Goal: Complete application form

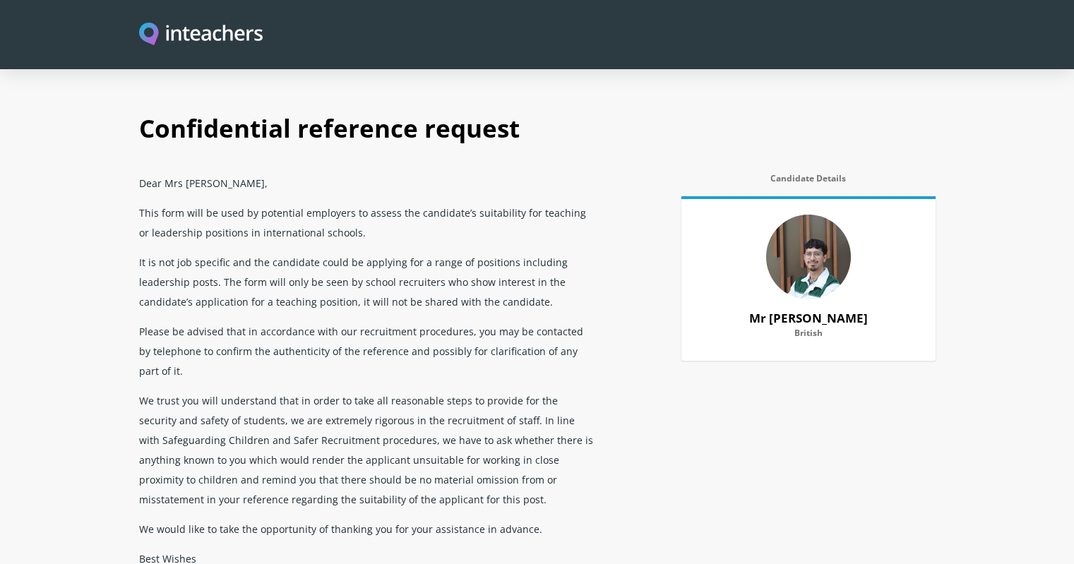
select select "2021"
select select "2025"
select select "No"
select select "Yes"
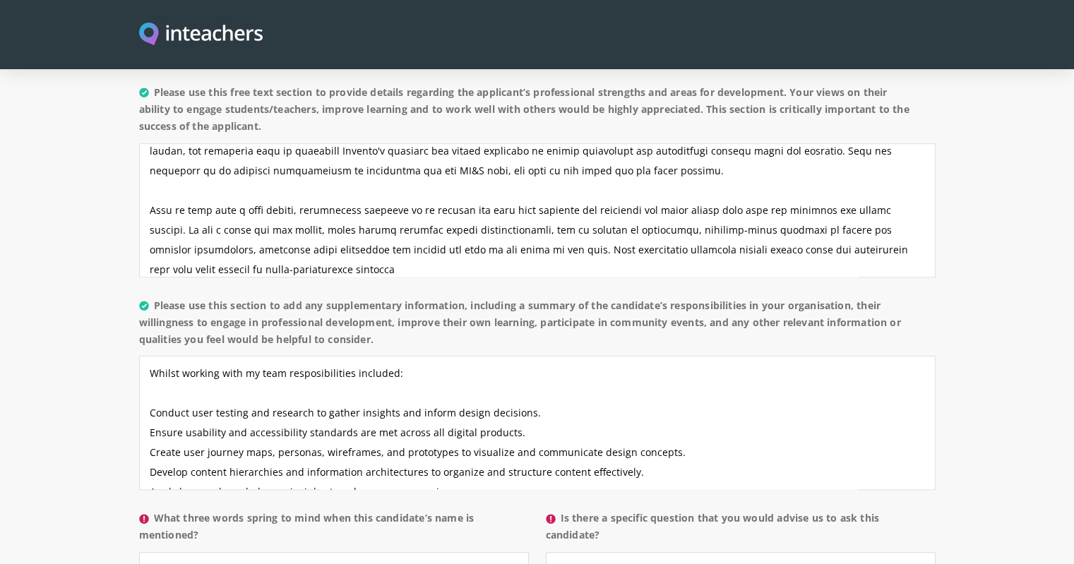
click at [354, 356] on textarea "Whilst working with my team resposibilities included: Conduct user testing and …" at bounding box center [537, 423] width 796 height 134
click at [310, 356] on textarea "Whilst working with my team resposibilities were: Conduct user testing and rese…" at bounding box center [537, 423] width 796 height 134
drag, startPoint x: 289, startPoint y: 330, endPoint x: 31, endPoint y: 330, distance: 257.7
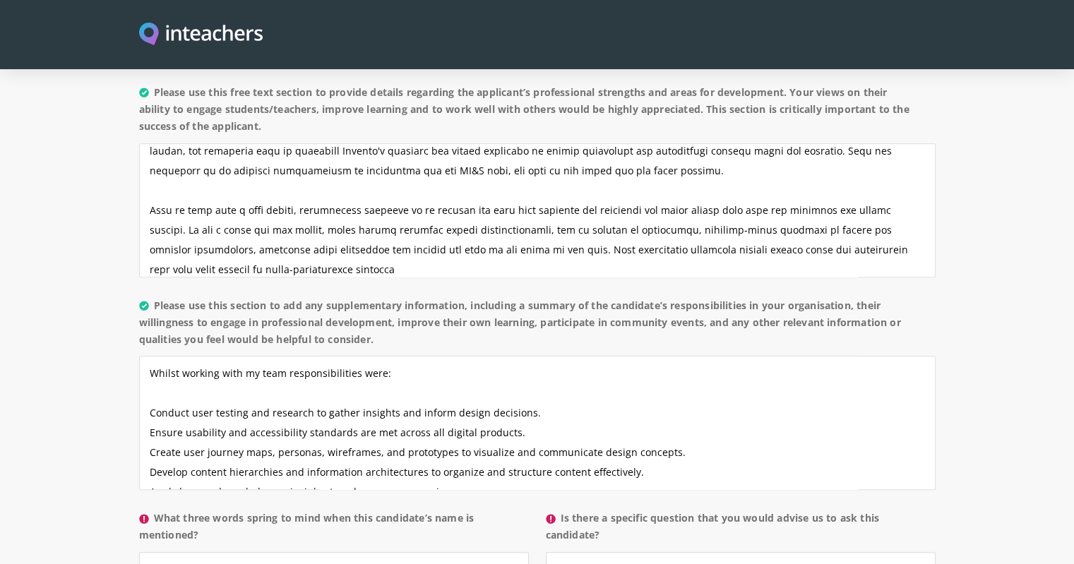
click at [31, 330] on section "About the candidate Please use this free text section to provide details regard…" at bounding box center [537, 345] width 1074 height 652
click at [227, 356] on textarea "Responsibilities were: Conduct user testing and research to gather insights and…" at bounding box center [537, 423] width 796 height 134
click at [243, 356] on textarea "Responsibilities whulst with UX&D team: Conduct user testing and research to ga…" at bounding box center [537, 423] width 796 height 134
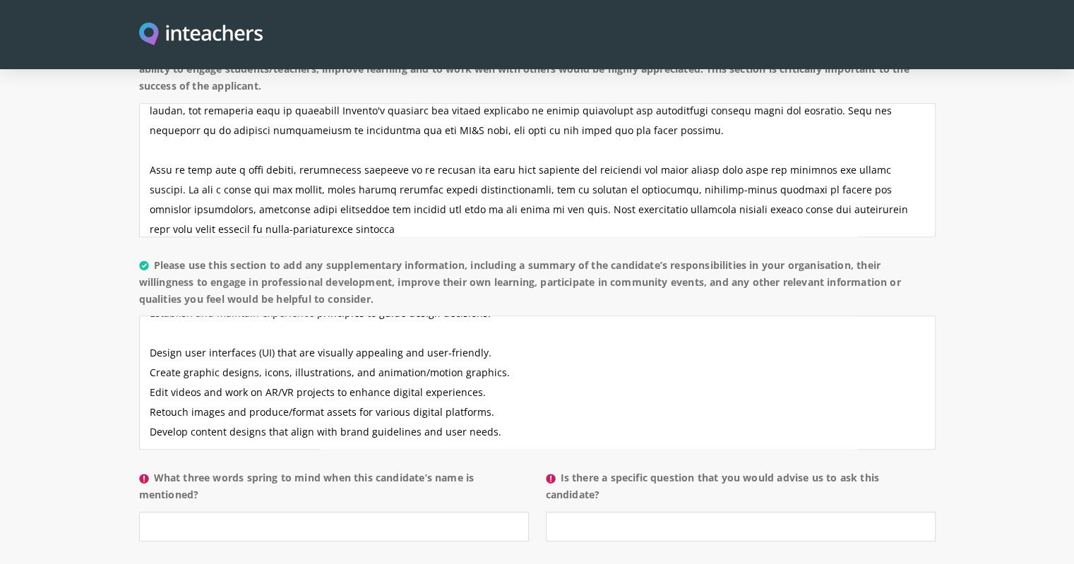
scroll to position [1147, 0]
drag, startPoint x: 491, startPoint y: 369, endPoint x: 150, endPoint y: 340, distance: 343.0
click at [150, 340] on textarea "Responsibilities whilst with UX&D team: Conduct user testing and research to ga…" at bounding box center [537, 382] width 796 height 134
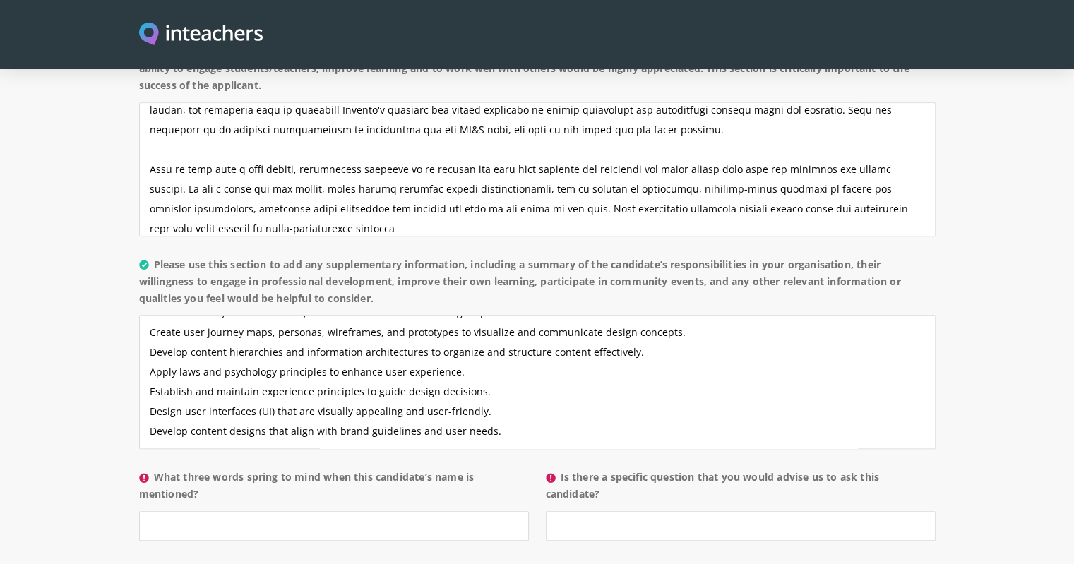
scroll to position [79, 0]
click at [505, 389] on textarea "Responsibilities whilst with UX&D team: Conduct user testing and research to ga…" at bounding box center [537, 382] width 796 height 134
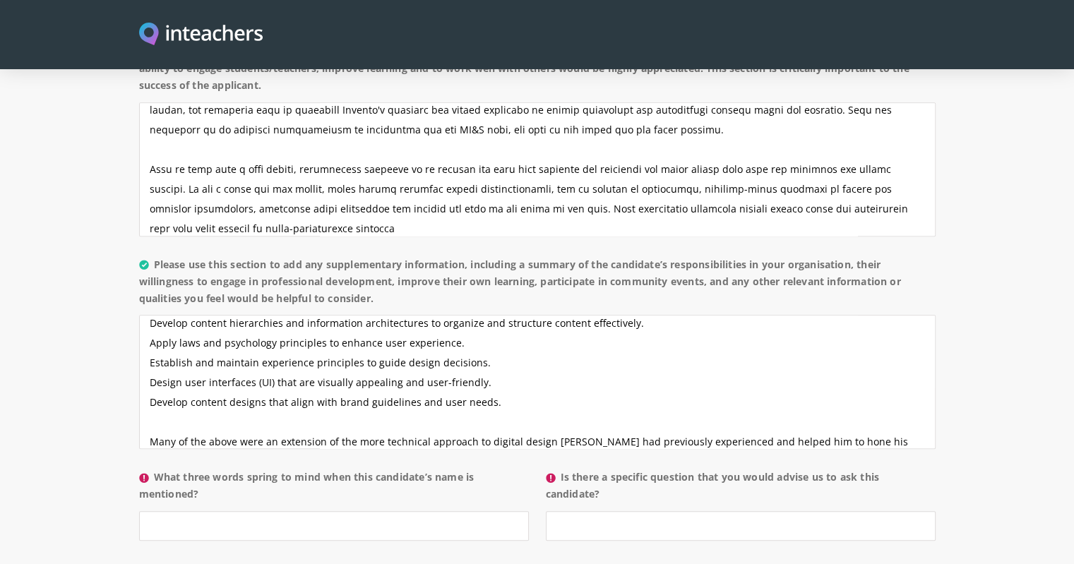
scroll to position [128, 0]
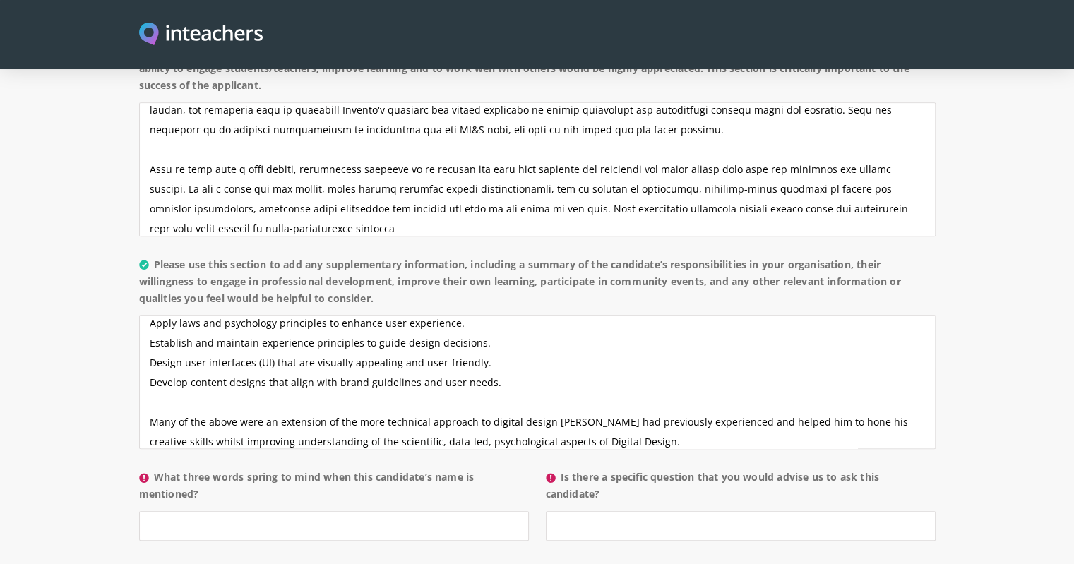
type textarea "Responsibilities whilst with UX&D team: Conduct user testing and research to ga…"
click at [205, 511] on input "What three words spring to mind when this candidate’s name is mentioned?" at bounding box center [334, 526] width 390 height 30
click at [574, 511] on input "Is there a specific question that you would advise us to ask this candidate?" at bounding box center [741, 526] width 390 height 30
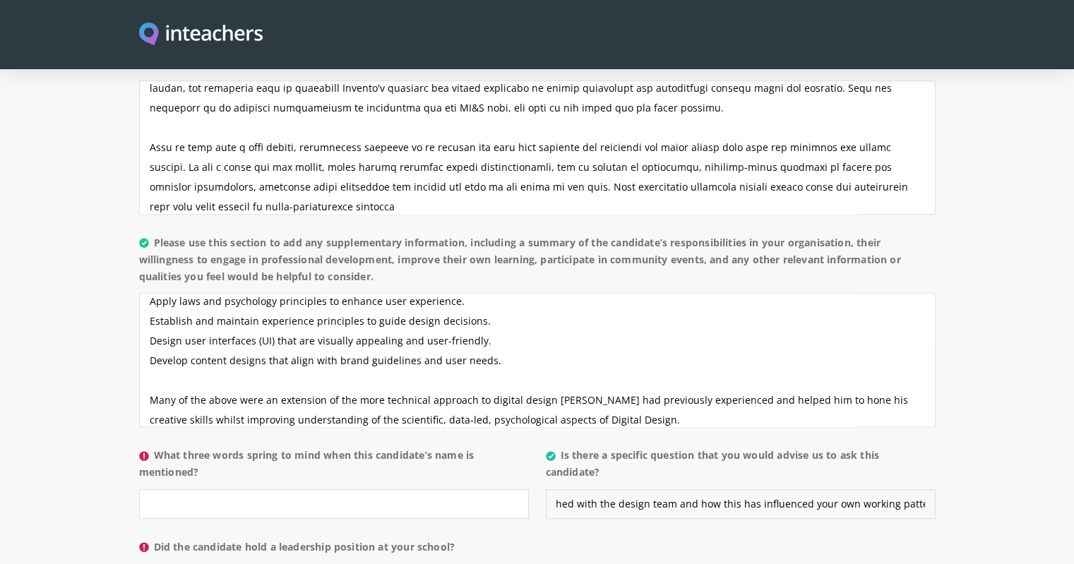
scroll to position [1282, 0]
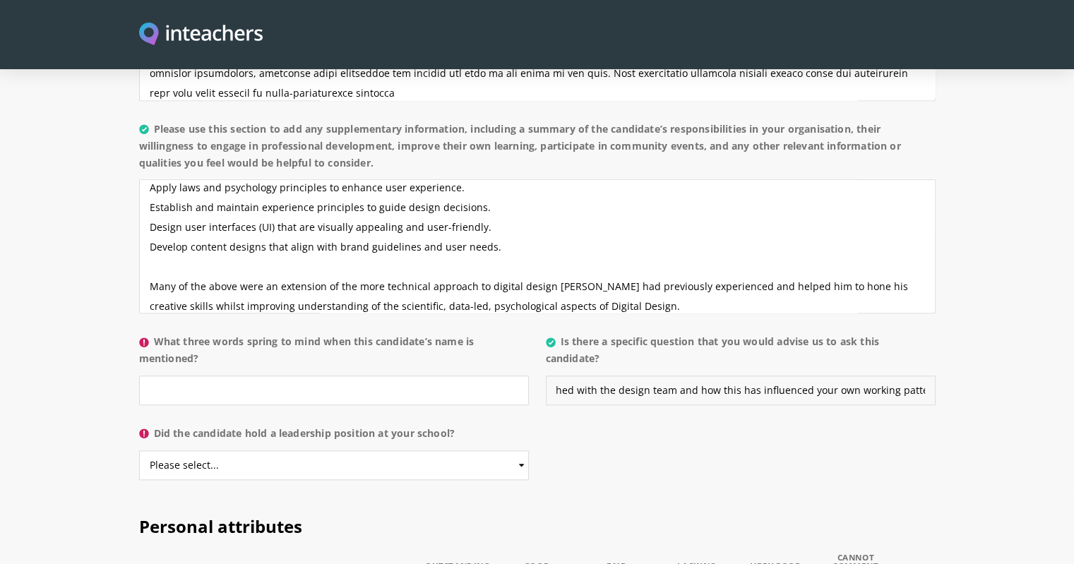
type input "Tell us about the creative processes you researched with the design team and ho…"
click at [268, 450] on select "Please select... Yes No" at bounding box center [334, 465] width 390 height 30
select select "No"
click at [139, 450] on select "Please select... Yes No" at bounding box center [334, 465] width 390 height 30
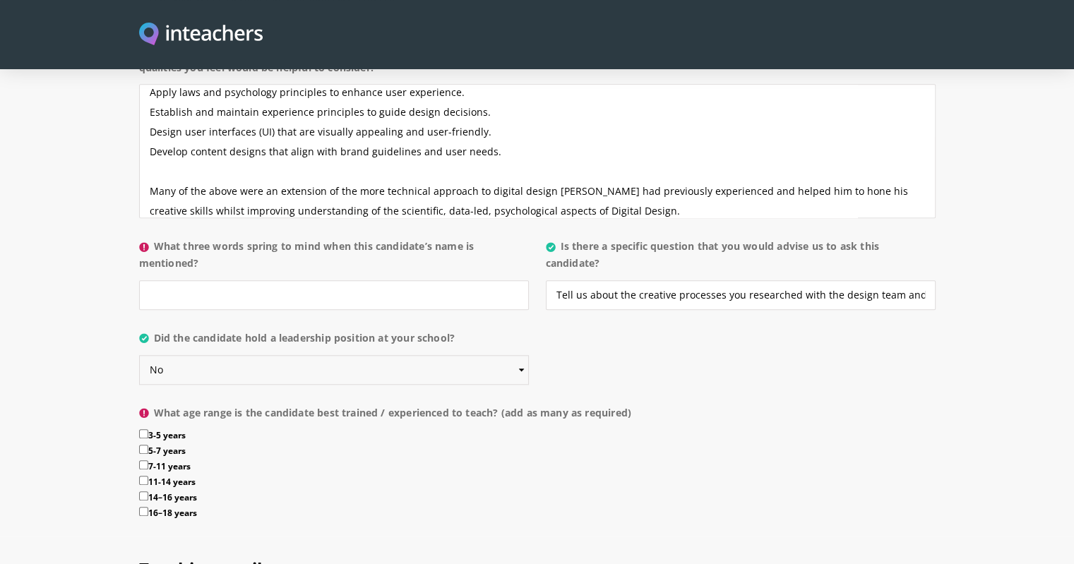
scroll to position [1378, 0]
click at [213, 280] on input "What three words spring to mind when this candidate’s name is mentioned?" at bounding box center [334, 295] width 390 height 30
type input "Attentive, reliable, engaging"
click at [147, 429] on input "3-5 years" at bounding box center [143, 433] width 9 height 9
checkbox input "true"
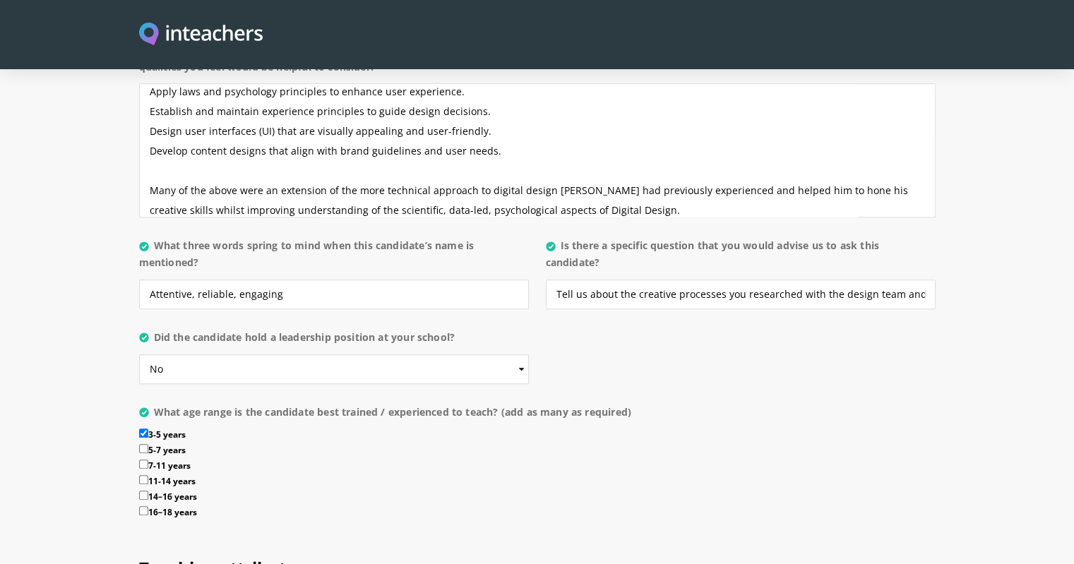
click at [144, 444] on input "5-7 years" at bounding box center [143, 448] width 9 height 9
checkbox input "true"
click at [143, 460] on label "7-11 years" at bounding box center [537, 468] width 796 height 16
click at [143, 460] on input "7-11 years" at bounding box center [143, 464] width 9 height 9
checkbox input "true"
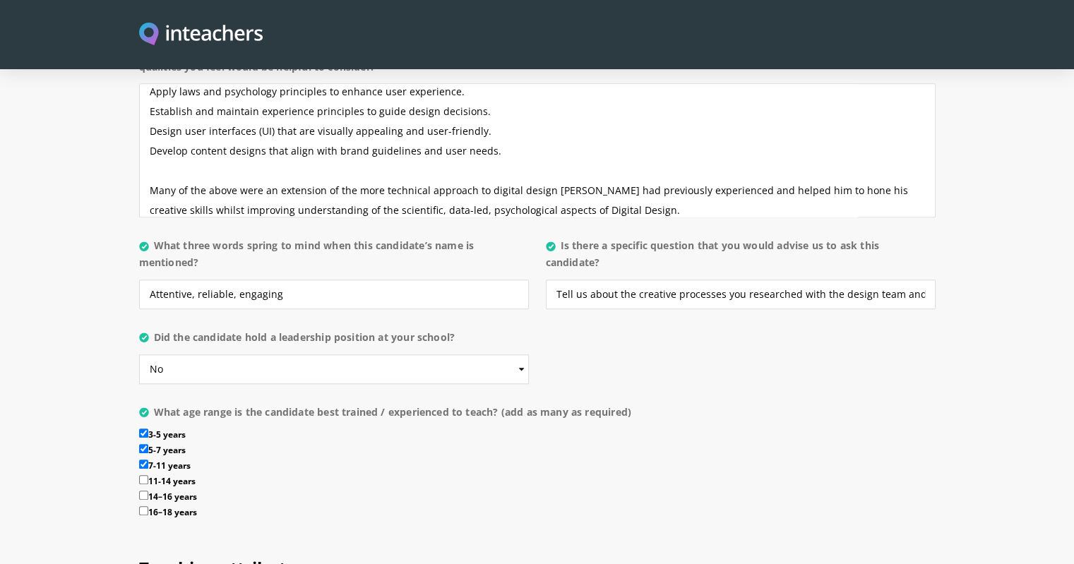
drag, startPoint x: 141, startPoint y: 434, endPoint x: 144, endPoint y: 459, distance: 24.9
click at [141, 475] on input "11-14 years" at bounding box center [143, 479] width 9 height 9
checkbox input "true"
drag, startPoint x: 140, startPoint y: 451, endPoint x: 143, endPoint y: 460, distance: 9.4
click at [140, 491] on input "14–16 years" at bounding box center [143, 495] width 9 height 9
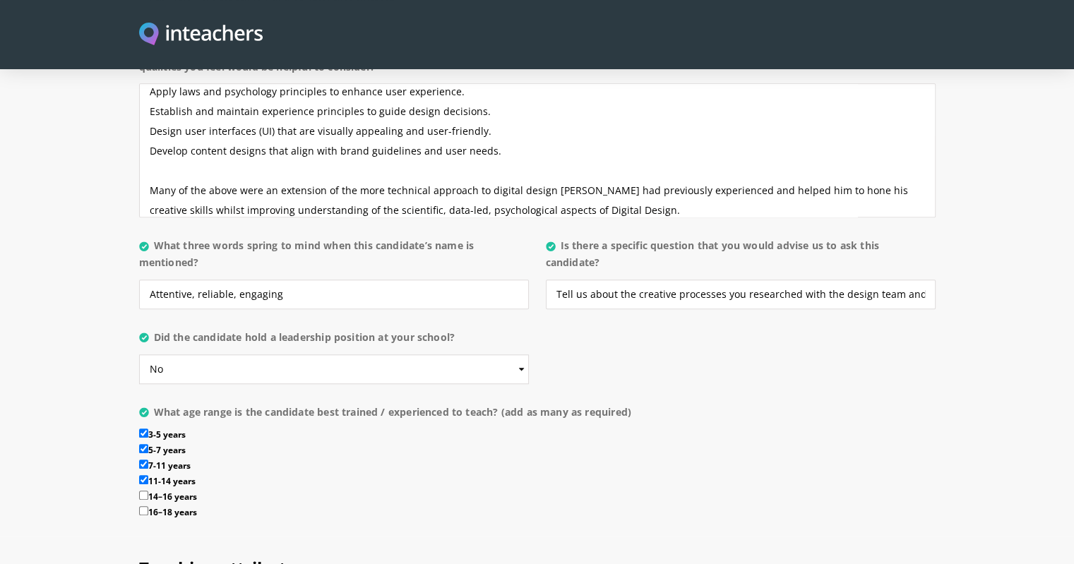
checkbox input "true"
click at [145, 506] on input "16–18 years" at bounding box center [143, 510] width 9 height 9
checkbox input "true"
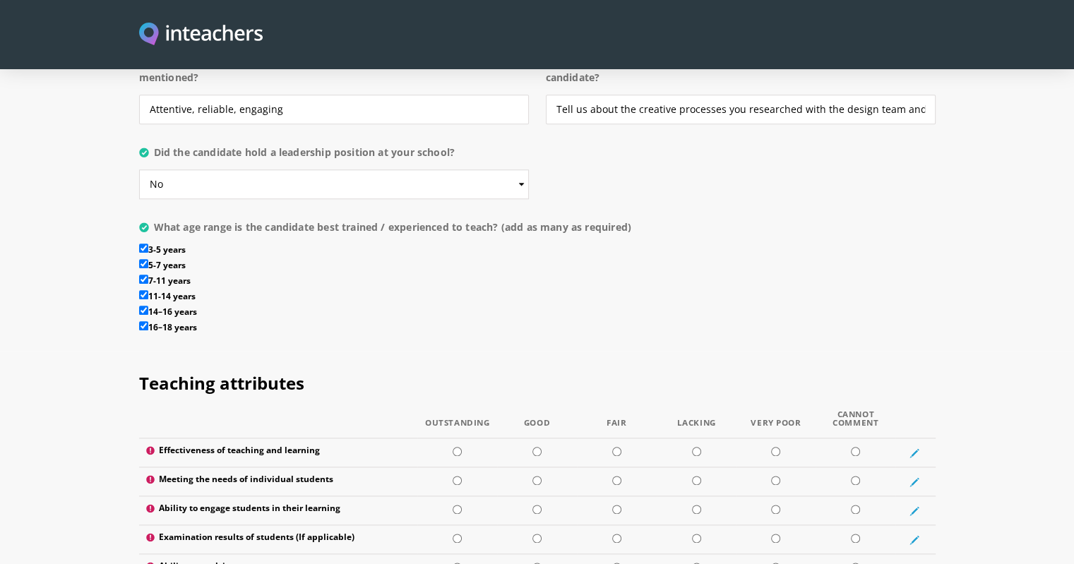
scroll to position [1564, 0]
click at [537, 446] on input "radio" at bounding box center [536, 450] width 9 height 9
radio input "true"
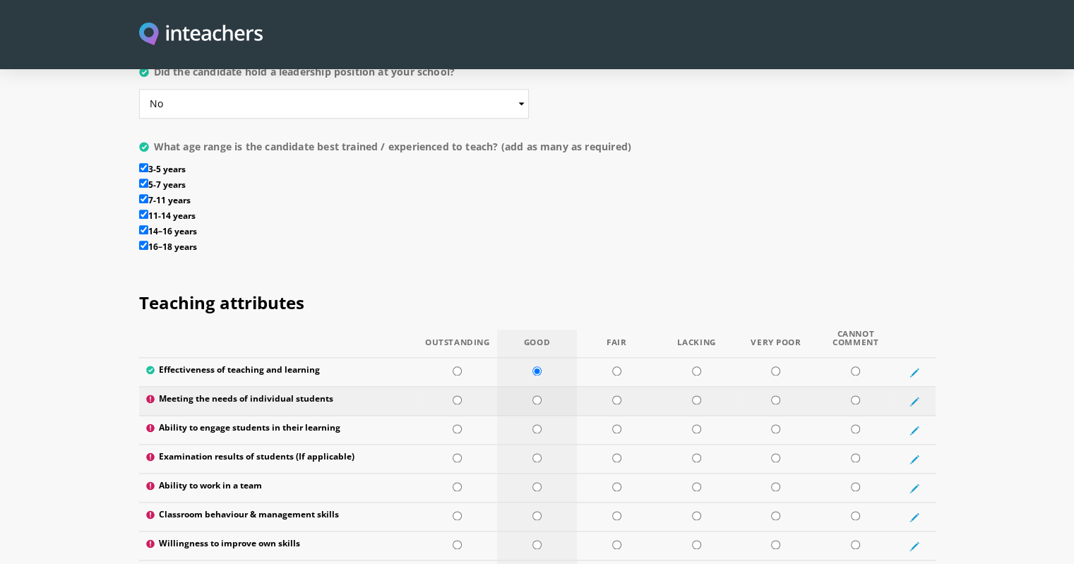
click at [535, 395] on input "radio" at bounding box center [536, 399] width 9 height 9
radio input "true"
click at [538, 424] on input "radio" at bounding box center [536, 428] width 9 height 9
radio input "true"
click at [856, 453] on input "radio" at bounding box center [855, 457] width 9 height 9
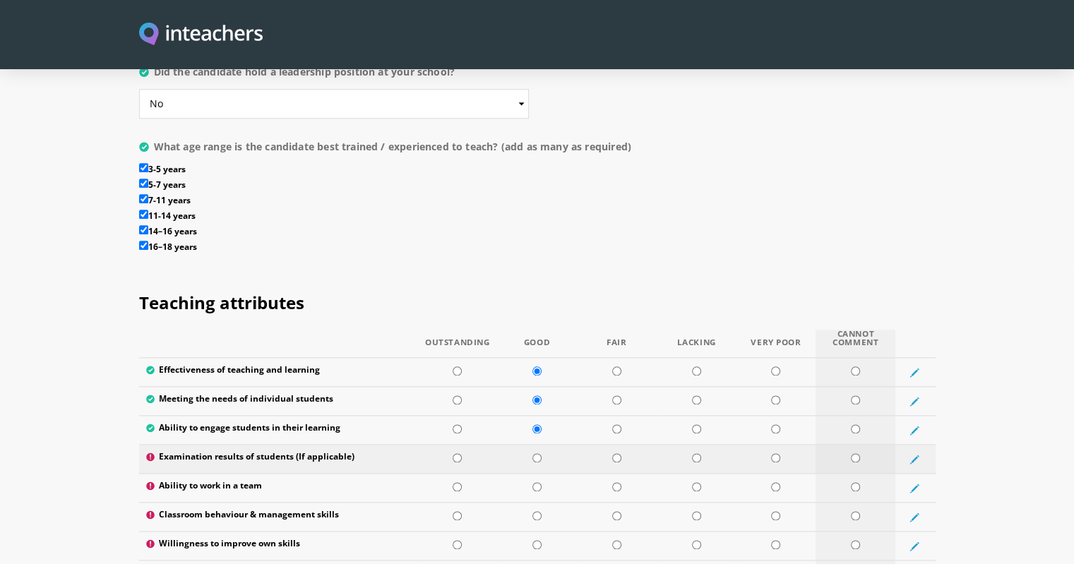
radio input "true"
click at [457, 482] on input "radio" at bounding box center [457, 486] width 9 height 9
radio input "true"
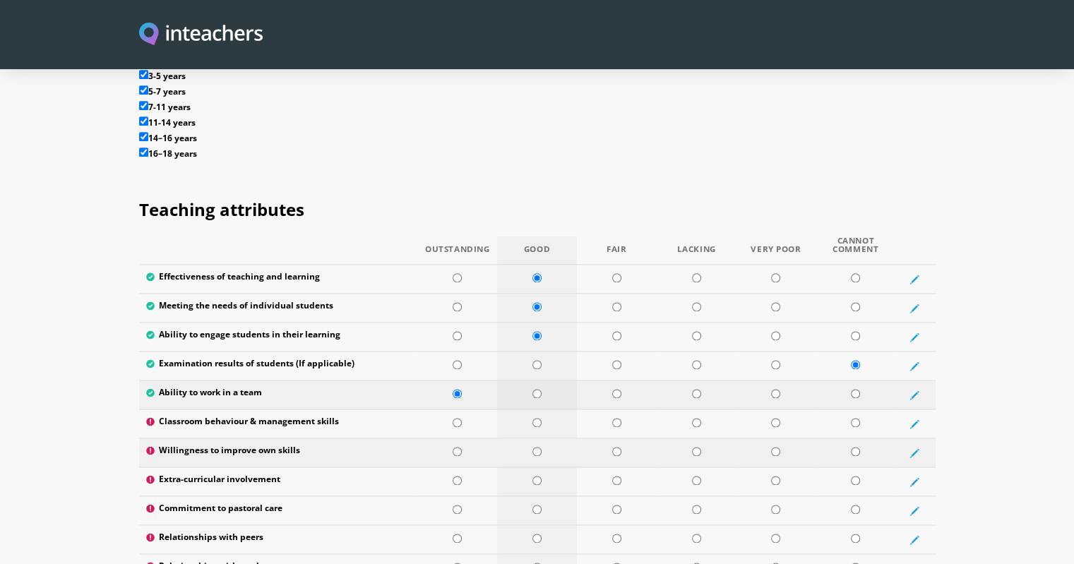
scroll to position [1738, 0]
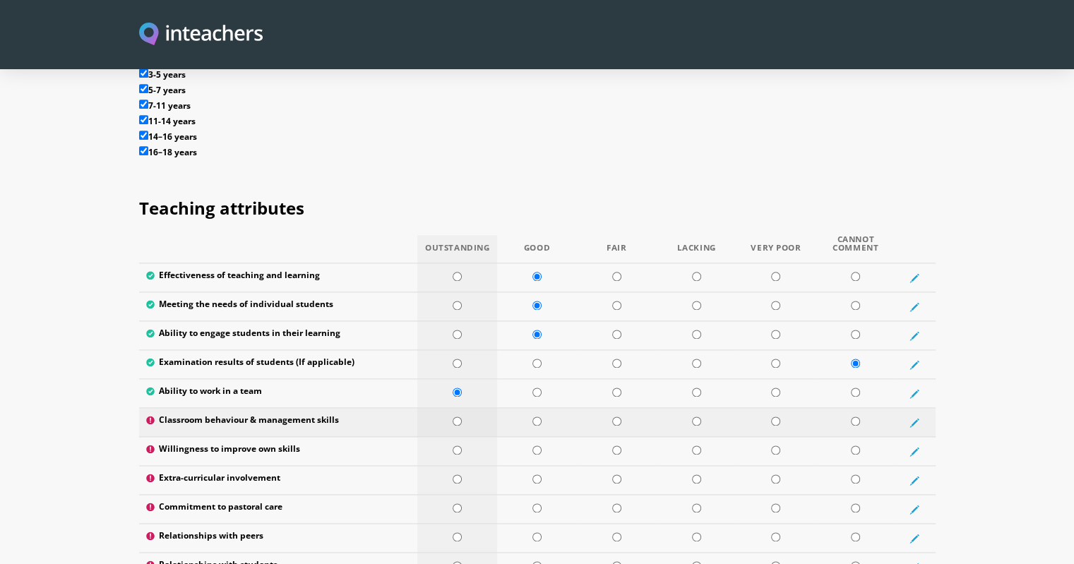
click at [457, 417] on input "radio" at bounding box center [457, 421] width 9 height 9
radio input "true"
click at [455, 445] on input "radio" at bounding box center [457, 449] width 9 height 9
radio input "true"
click at [857, 474] on input "radio" at bounding box center [855, 478] width 9 height 9
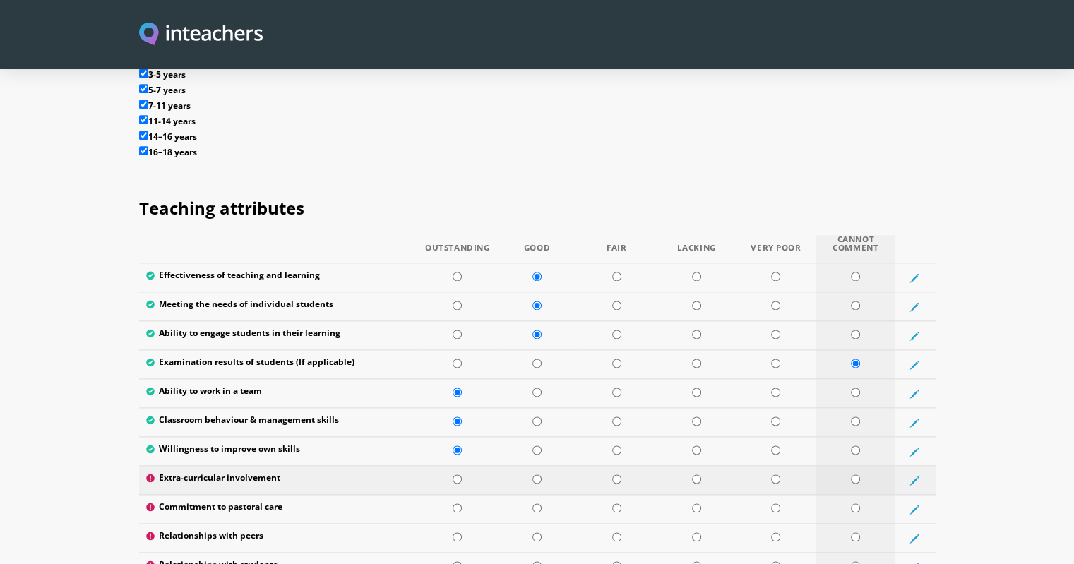
radio input "true"
click at [856, 503] on input "radio" at bounding box center [855, 507] width 9 height 9
radio input "true"
click at [536, 532] on input "radio" at bounding box center [536, 536] width 9 height 9
radio input "true"
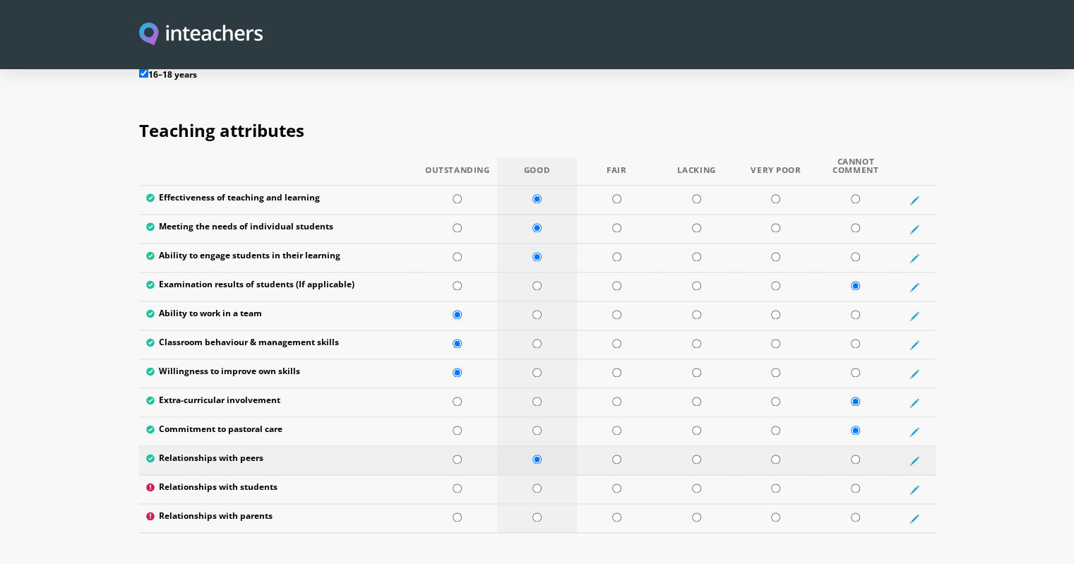
scroll to position [1820, 0]
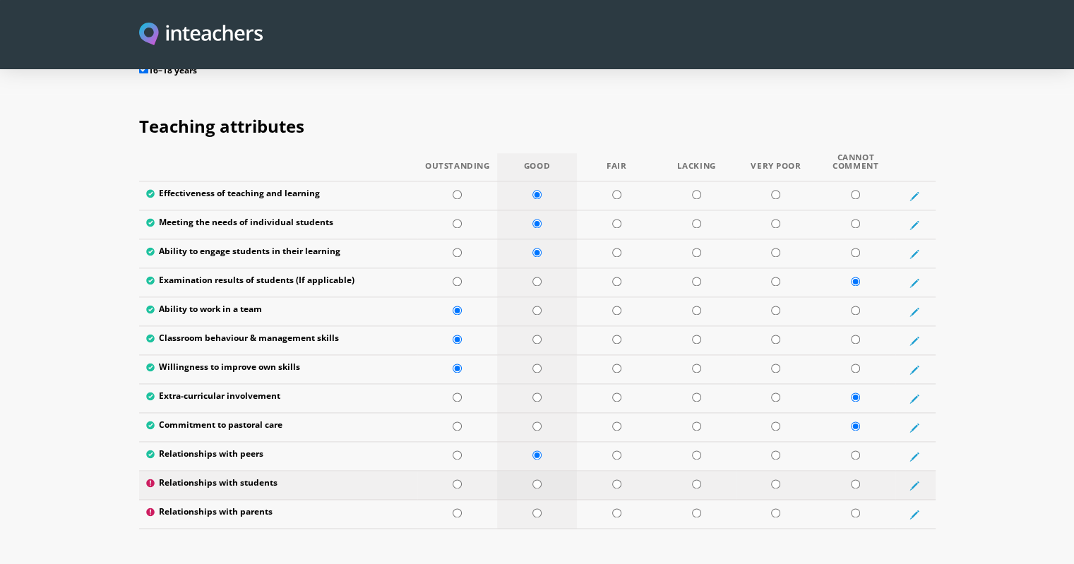
click at [537, 479] on input "radio" at bounding box center [536, 483] width 9 height 9
radio input "true"
click at [851, 508] on input "radio" at bounding box center [855, 512] width 9 height 9
radio input "true"
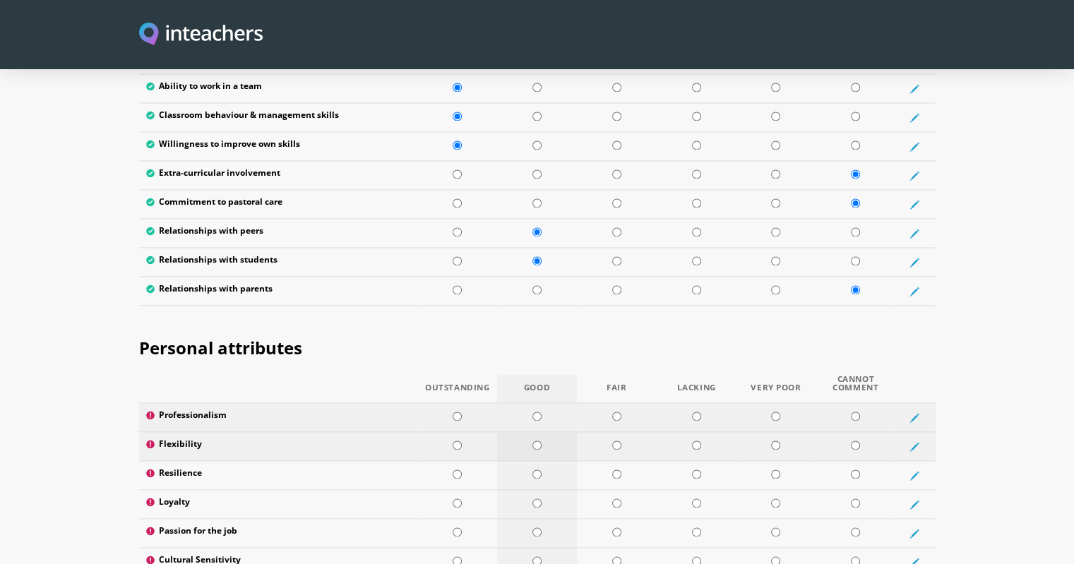
drag, startPoint x: 539, startPoint y: 371, endPoint x: 530, endPoint y: 406, distance: 35.8
click at [538, 403] on td at bounding box center [537, 417] width 80 height 29
radio input "true"
click at [536, 441] on input "radio" at bounding box center [536, 445] width 9 height 9
radio input "true"
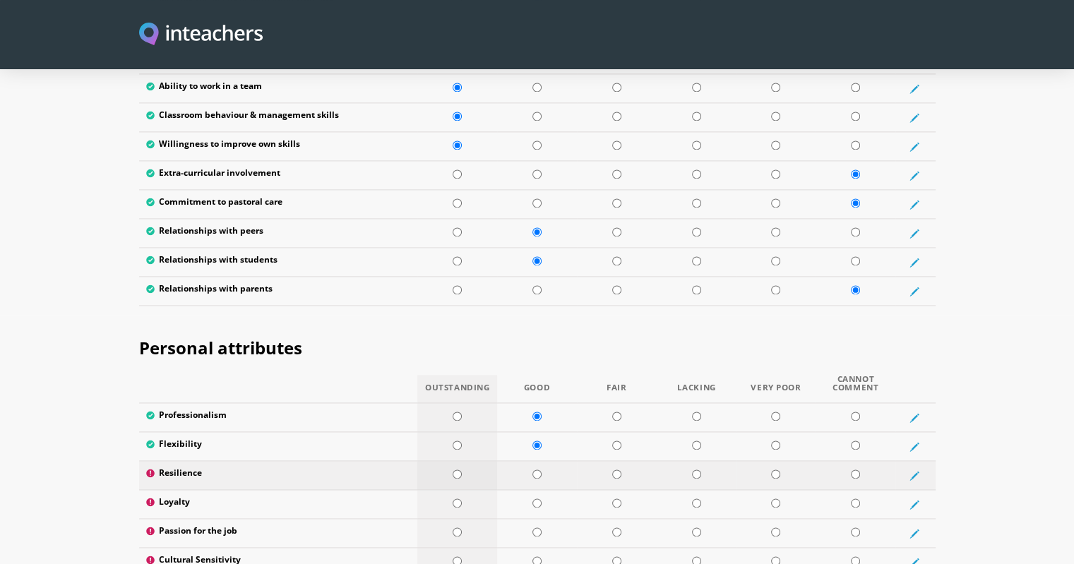
click at [457, 469] on input "radio" at bounding box center [457, 473] width 9 height 9
radio input "true"
click at [536, 498] on input "radio" at bounding box center [536, 502] width 9 height 9
radio input "true"
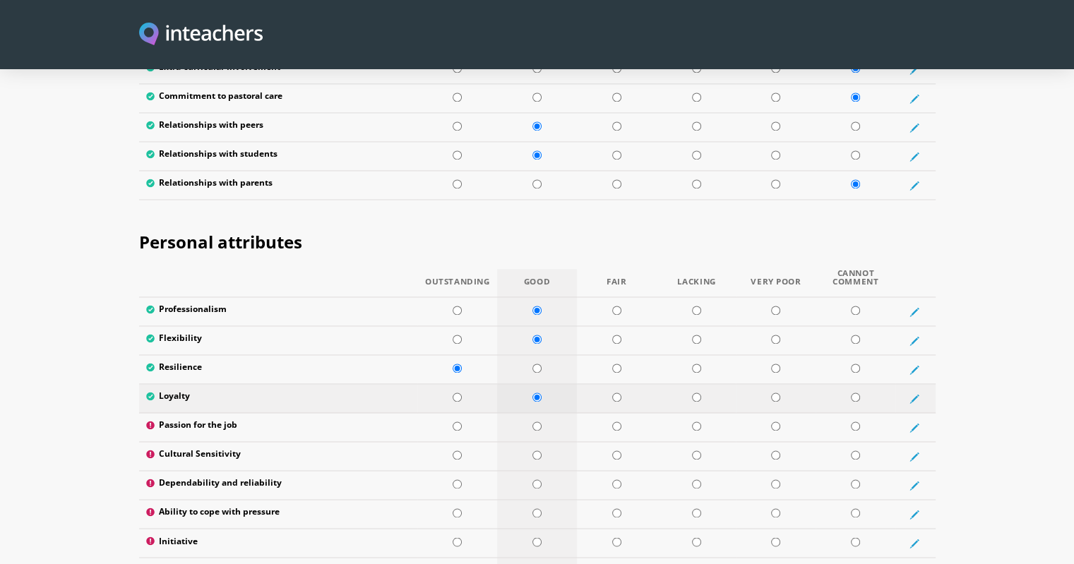
scroll to position [2158, 0]
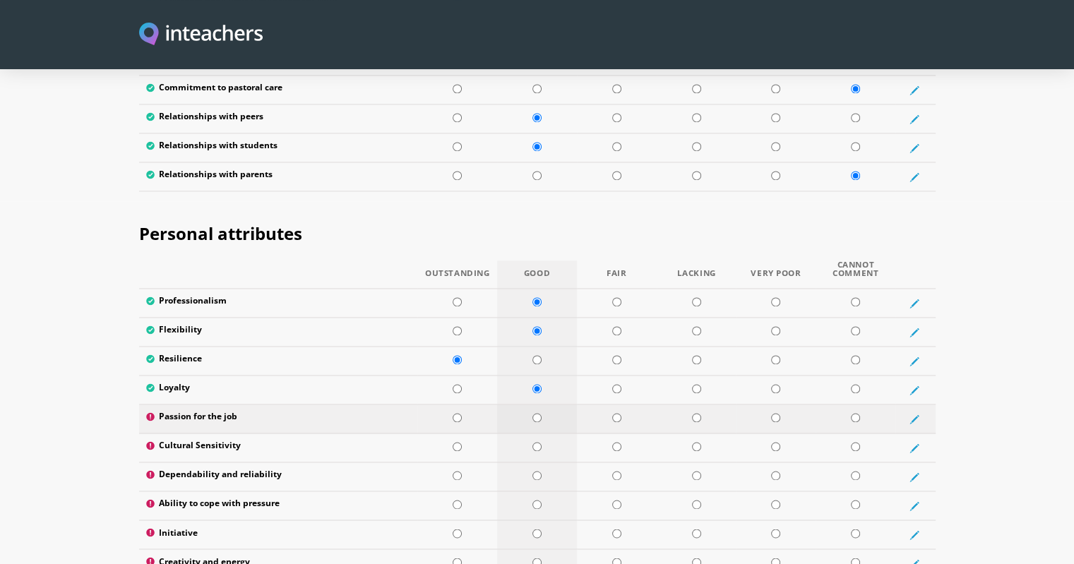
click at [535, 413] on input "radio" at bounding box center [536, 417] width 9 height 9
radio input "true"
click at [458, 442] on input "radio" at bounding box center [457, 446] width 9 height 9
radio input "true"
click at [537, 471] on input "radio" at bounding box center [536, 475] width 9 height 9
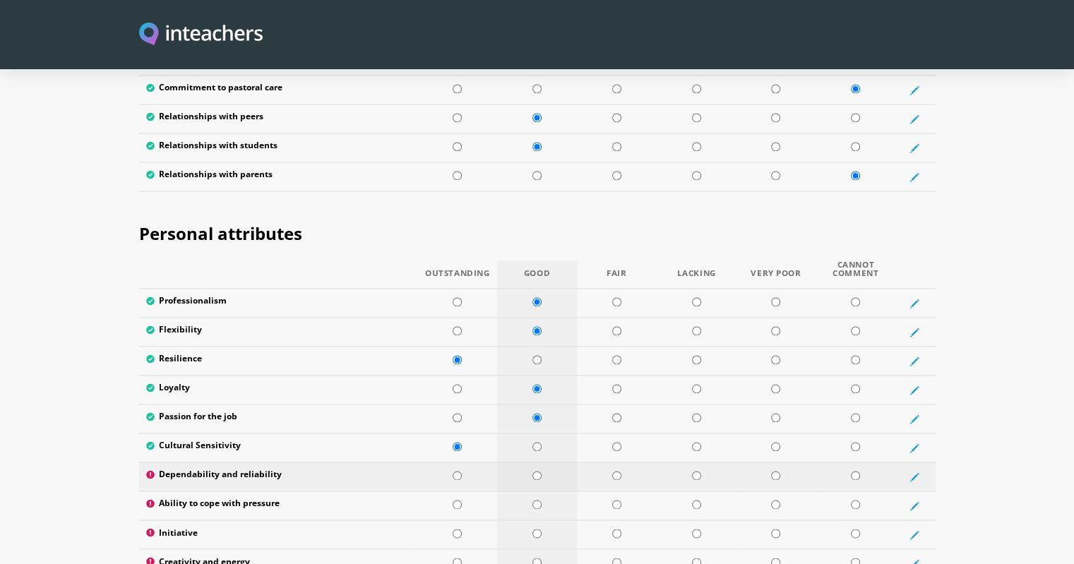
radio input "true"
click at [534, 500] on input "radio" at bounding box center [536, 504] width 9 height 9
radio input "true"
click at [537, 529] on input "radio" at bounding box center [536, 533] width 9 height 9
radio input "true"
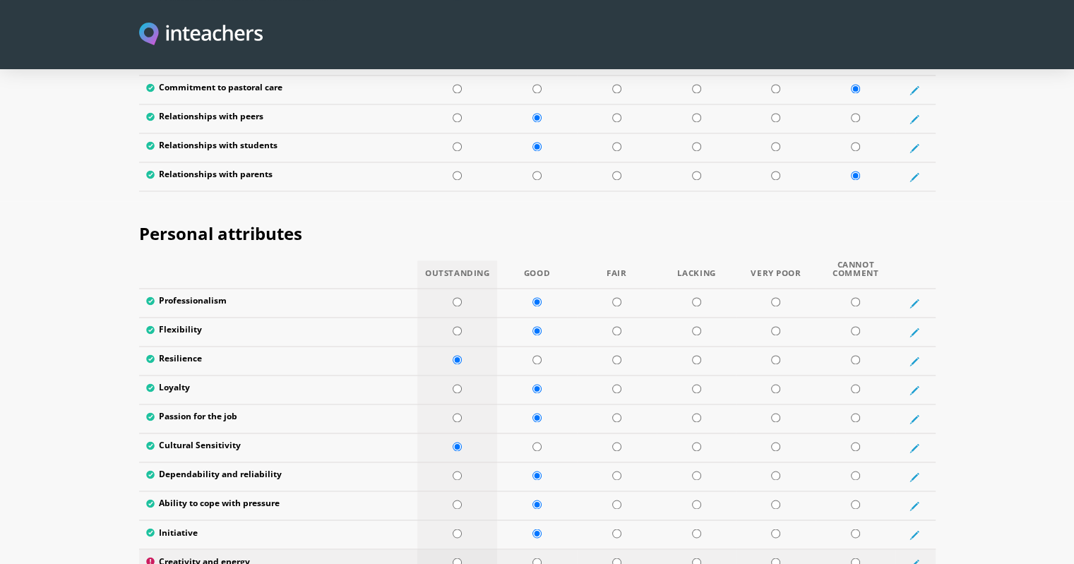
click at [453, 558] on input "radio" at bounding box center [457, 562] width 9 height 9
radio input "true"
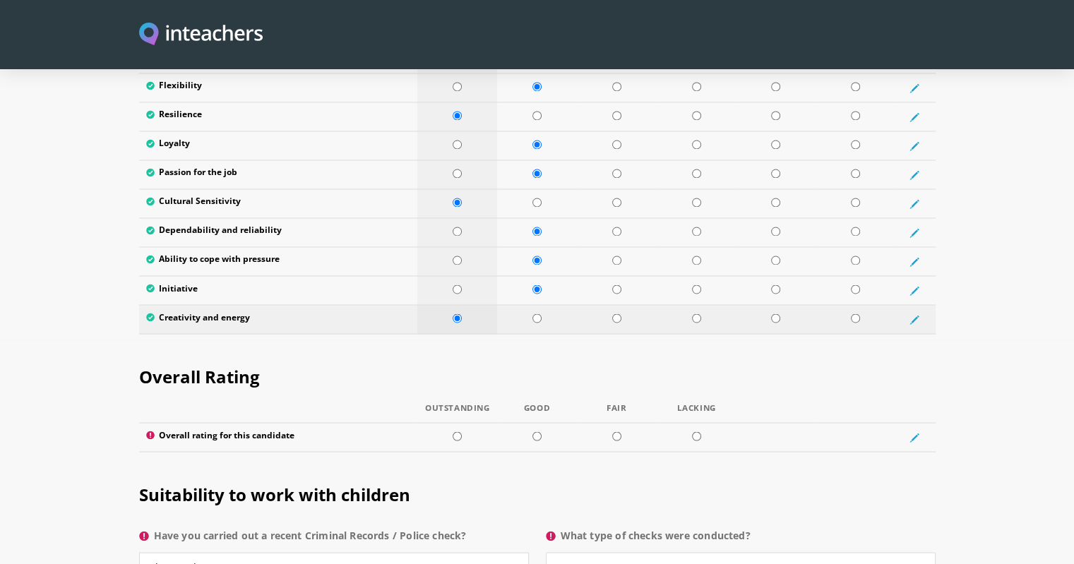
scroll to position [2407, 0]
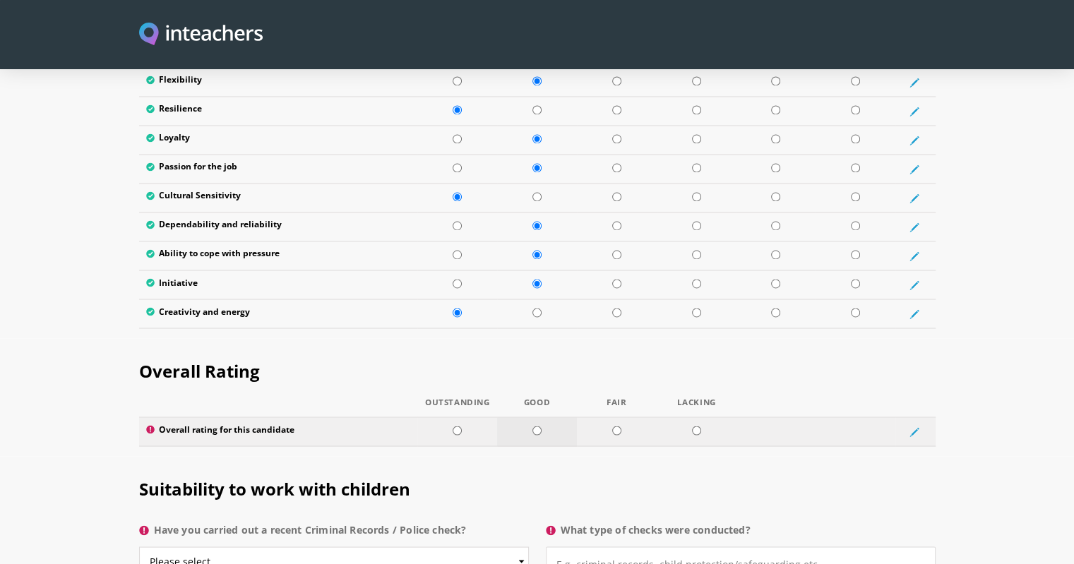
click at [537, 426] on input "radio" at bounding box center [536, 430] width 9 height 9
radio input "true"
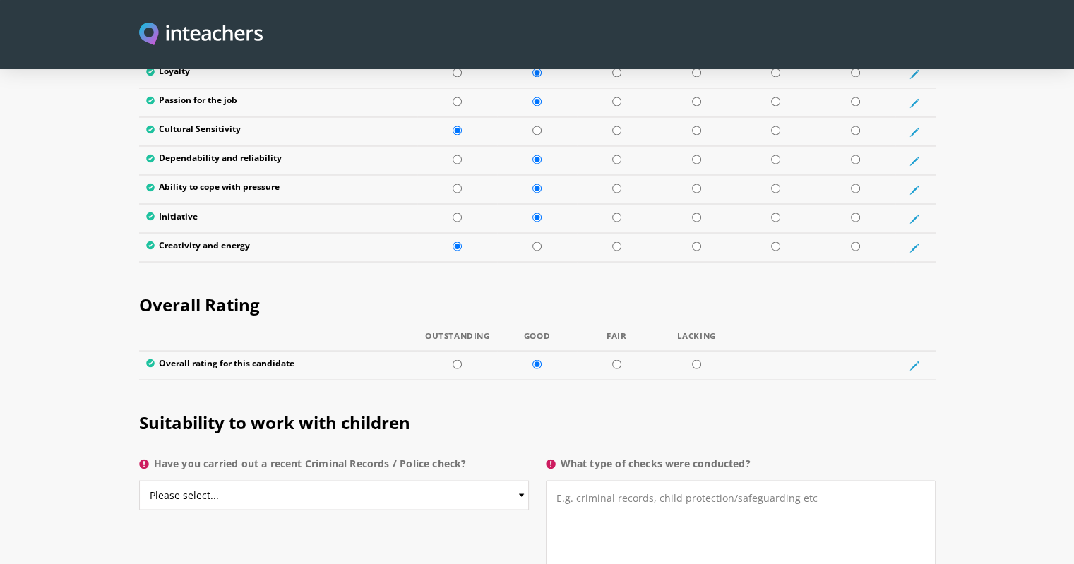
scroll to position [2515, 0]
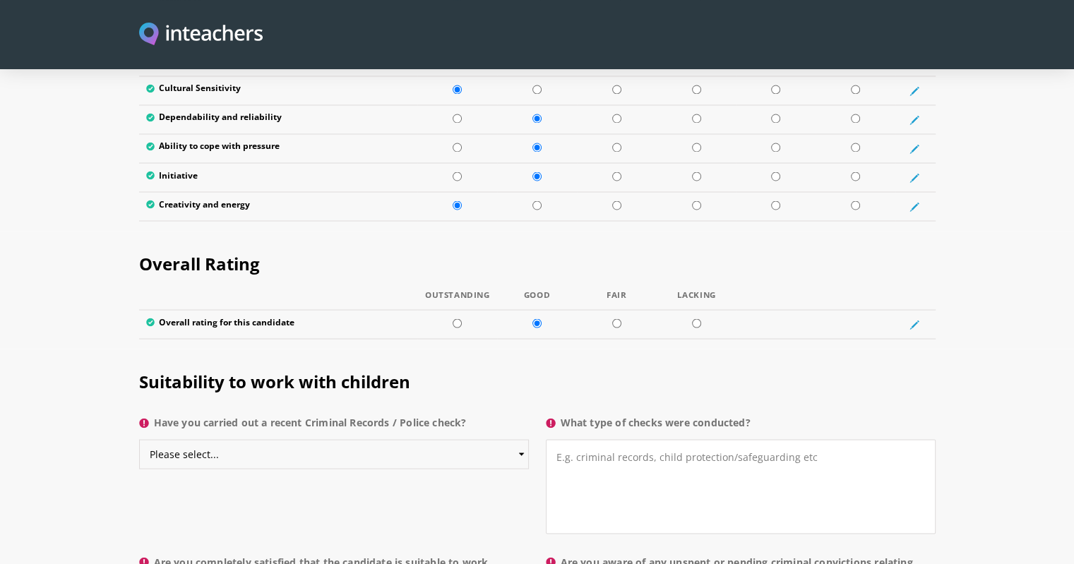
click at [498, 439] on select "Please select... Yes No Do not know" at bounding box center [334, 454] width 390 height 30
select select "Do not know"
click at [139, 439] on select "Please select... Yes No Do not know" at bounding box center [334, 454] width 390 height 30
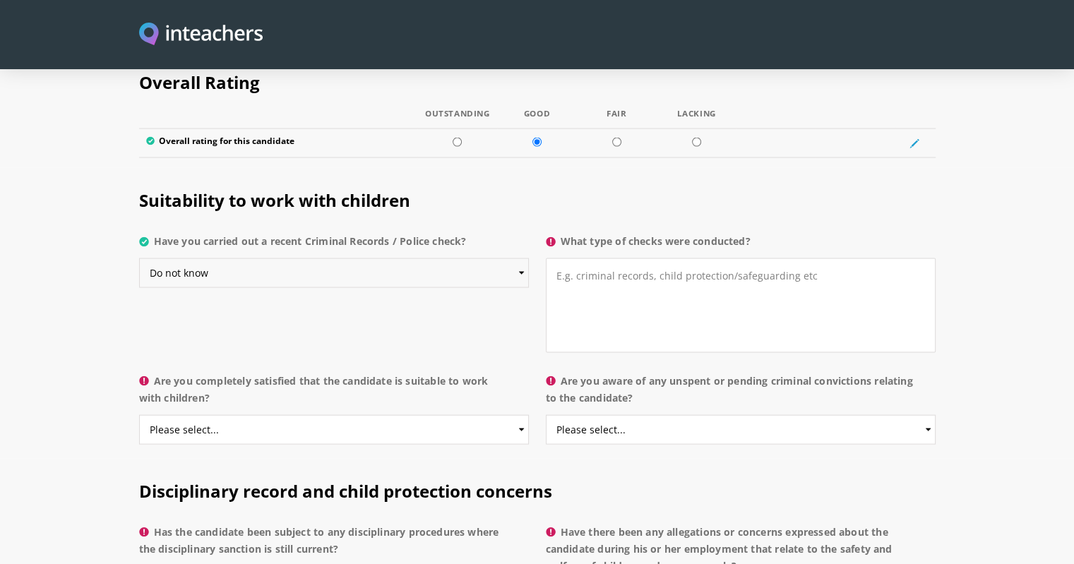
scroll to position [2700, 0]
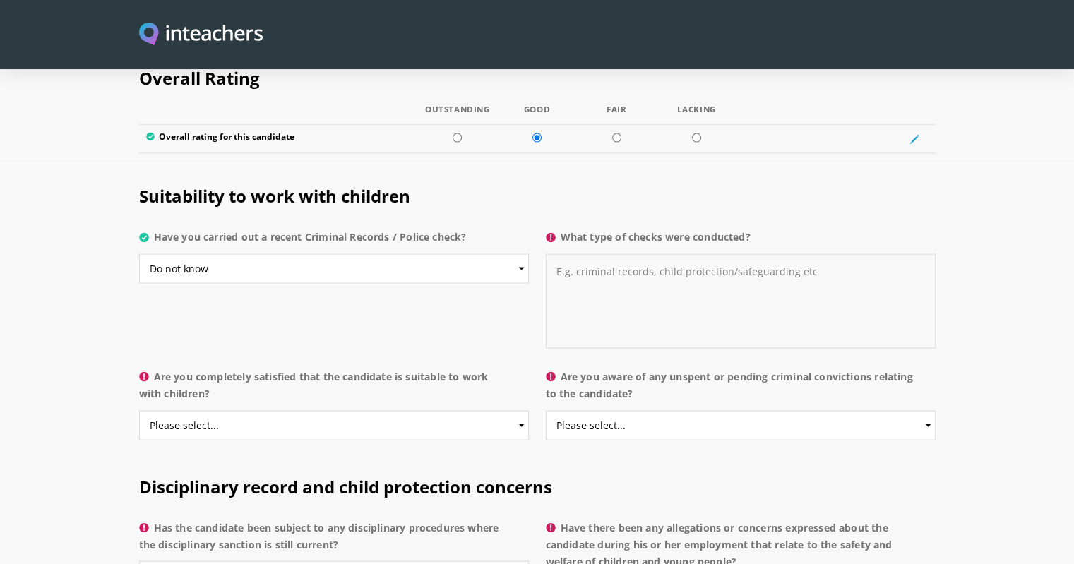
click at [676, 254] on textarea "What type of checks were conducted?" at bounding box center [741, 301] width 390 height 95
type textarea "Unsure"
click at [299, 313] on div "Suitability to work with children Have you carried out a recent Criminal Record…" at bounding box center [537, 263] width 813 height 199
click at [370, 411] on select "Please select... Yes No Do not know" at bounding box center [334, 426] width 390 height 30
select select "Do not know"
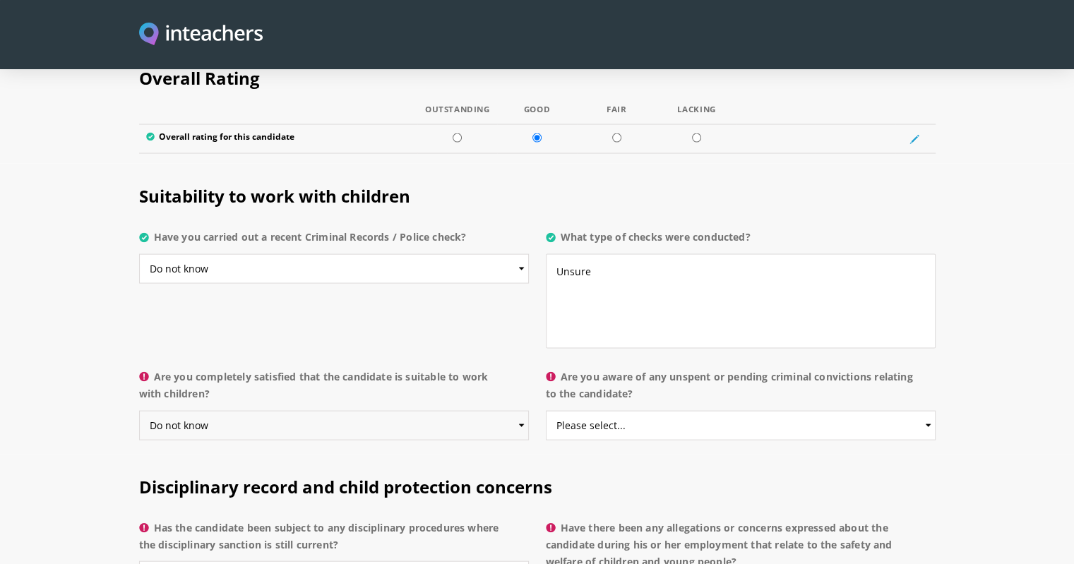
click at [139, 411] on select "Please select... Yes No Do not know" at bounding box center [334, 426] width 390 height 30
click at [637, 411] on select "Please select... Yes No Do not know" at bounding box center [741, 426] width 390 height 30
select select "Do not know"
click at [546, 411] on select "Please select... Yes No Do not know" at bounding box center [741, 426] width 390 height 30
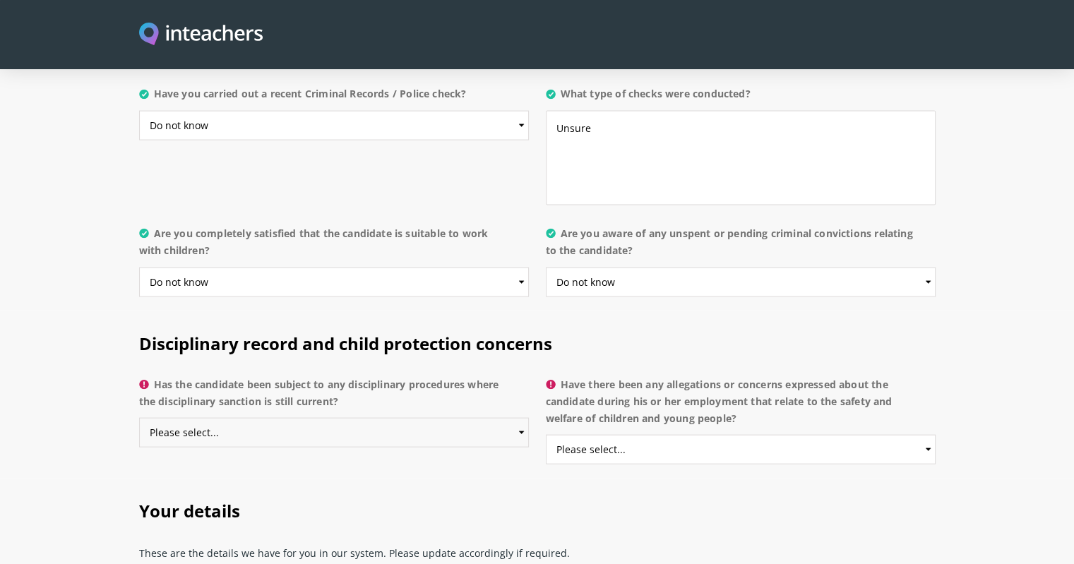
click at [359, 418] on select "Please select... Yes No Do not know" at bounding box center [334, 433] width 390 height 30
select select "Do not know"
click at [139, 418] on select "Please select... Yes No Do not know" at bounding box center [334, 433] width 390 height 30
click at [650, 435] on select "Please select... Yes No Do not know" at bounding box center [741, 450] width 390 height 30
select select "Do not know"
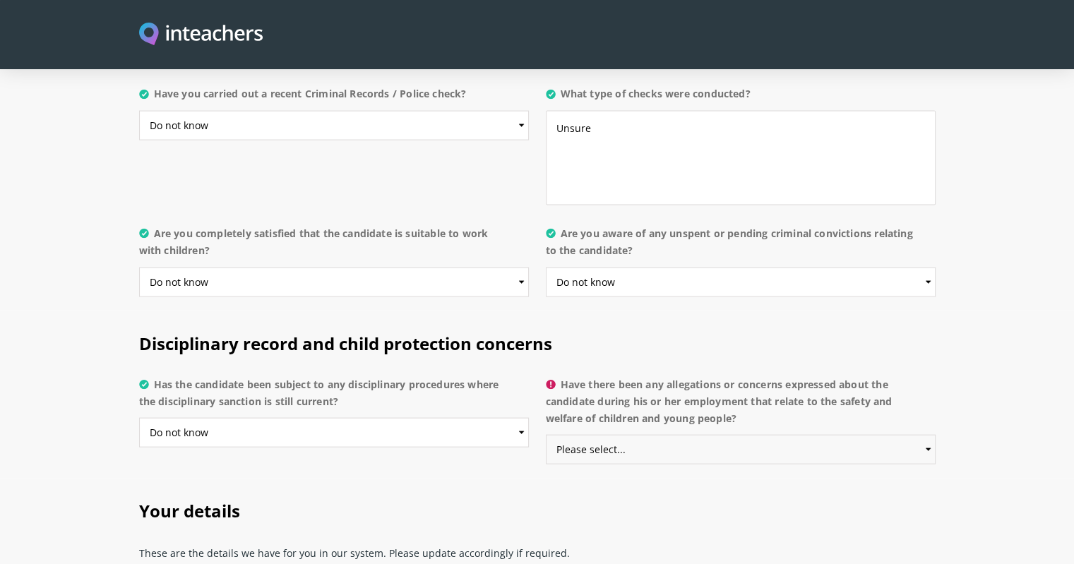
click at [546, 435] on select "Please select... Yes No Do not know" at bounding box center [741, 450] width 390 height 30
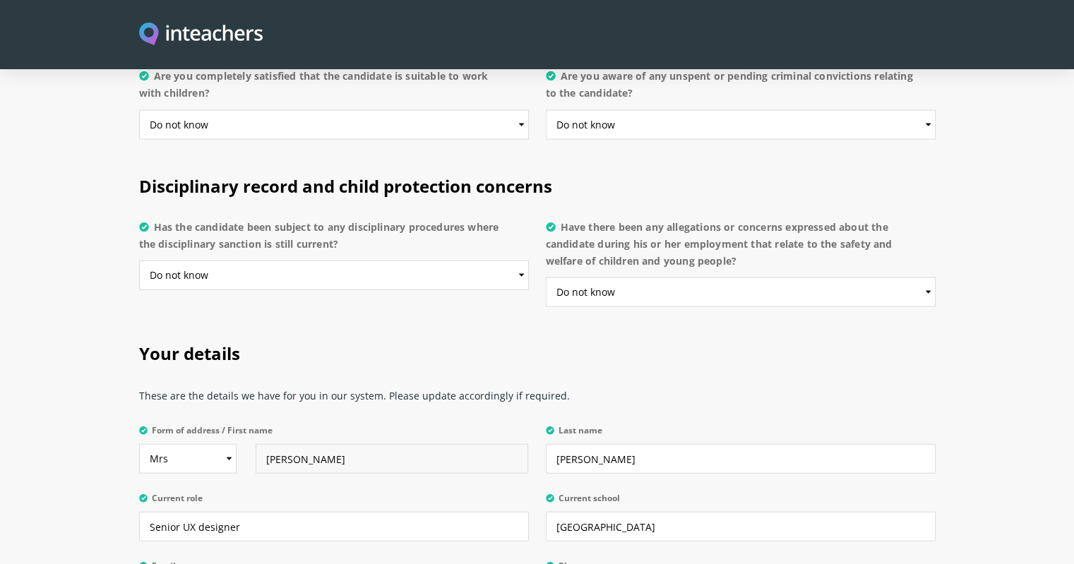
click at [349, 444] on input "[PERSON_NAME]" at bounding box center [392, 459] width 273 height 30
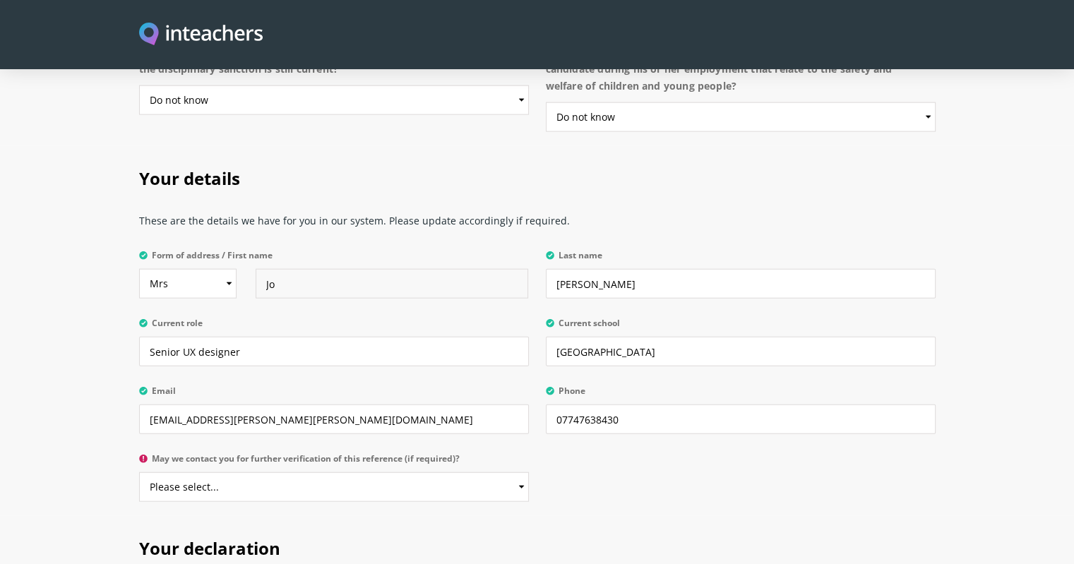
scroll to position [3176, 0]
type input "Jo"
click at [302, 472] on select "Please select... Yes No" at bounding box center [334, 487] width 390 height 30
select select "Yes"
click at [139, 472] on select "Please select... Yes No" at bounding box center [334, 487] width 390 height 30
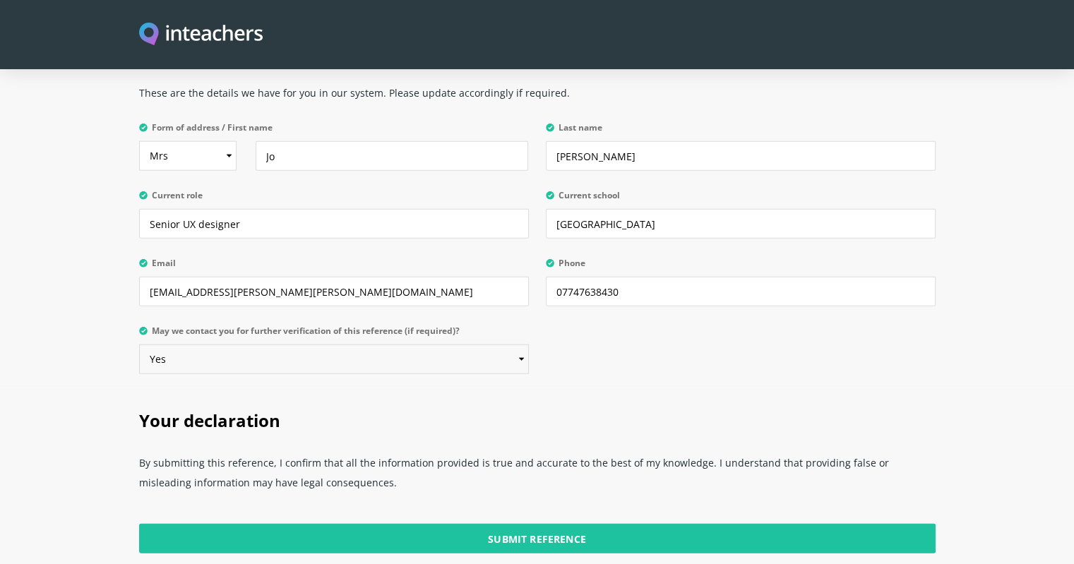
scroll to position [3304, 0]
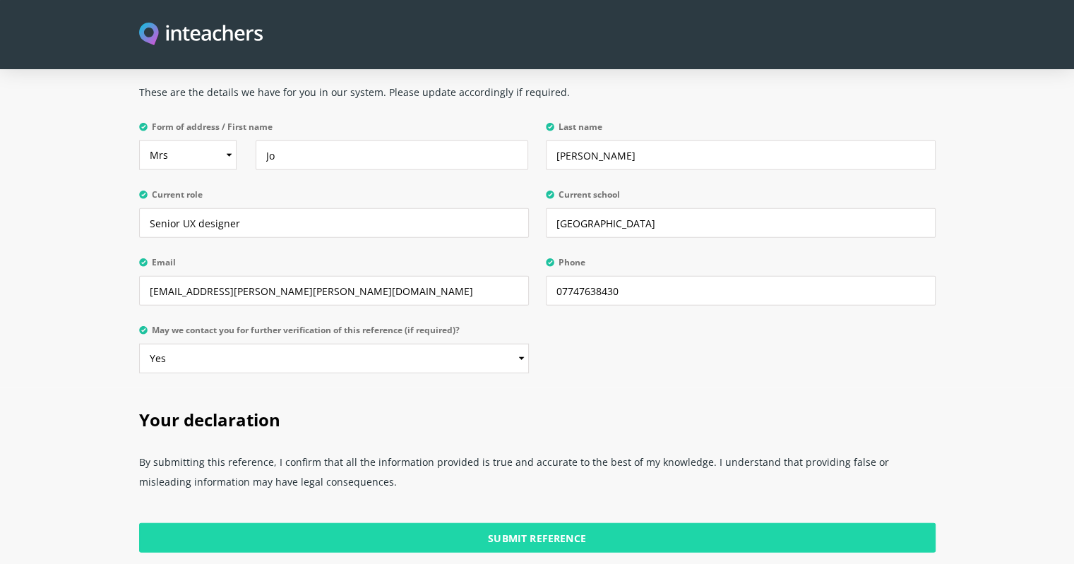
click at [390, 523] on input "Submit Reference" at bounding box center [537, 538] width 796 height 30
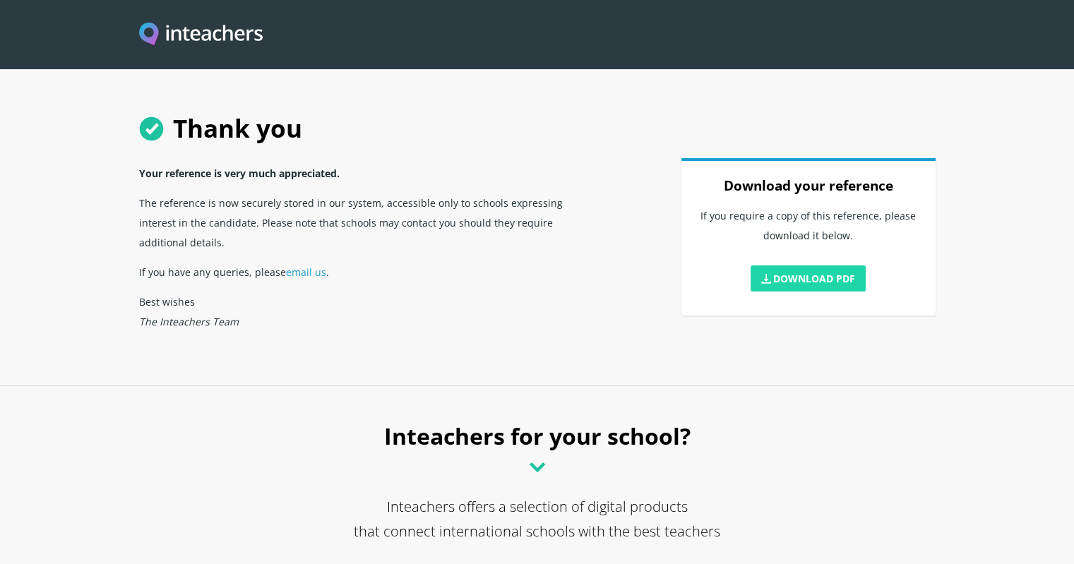
click at [788, 280] on link "Download PDF" at bounding box center [808, 278] width 116 height 26
